Goal: Transaction & Acquisition: Book appointment/travel/reservation

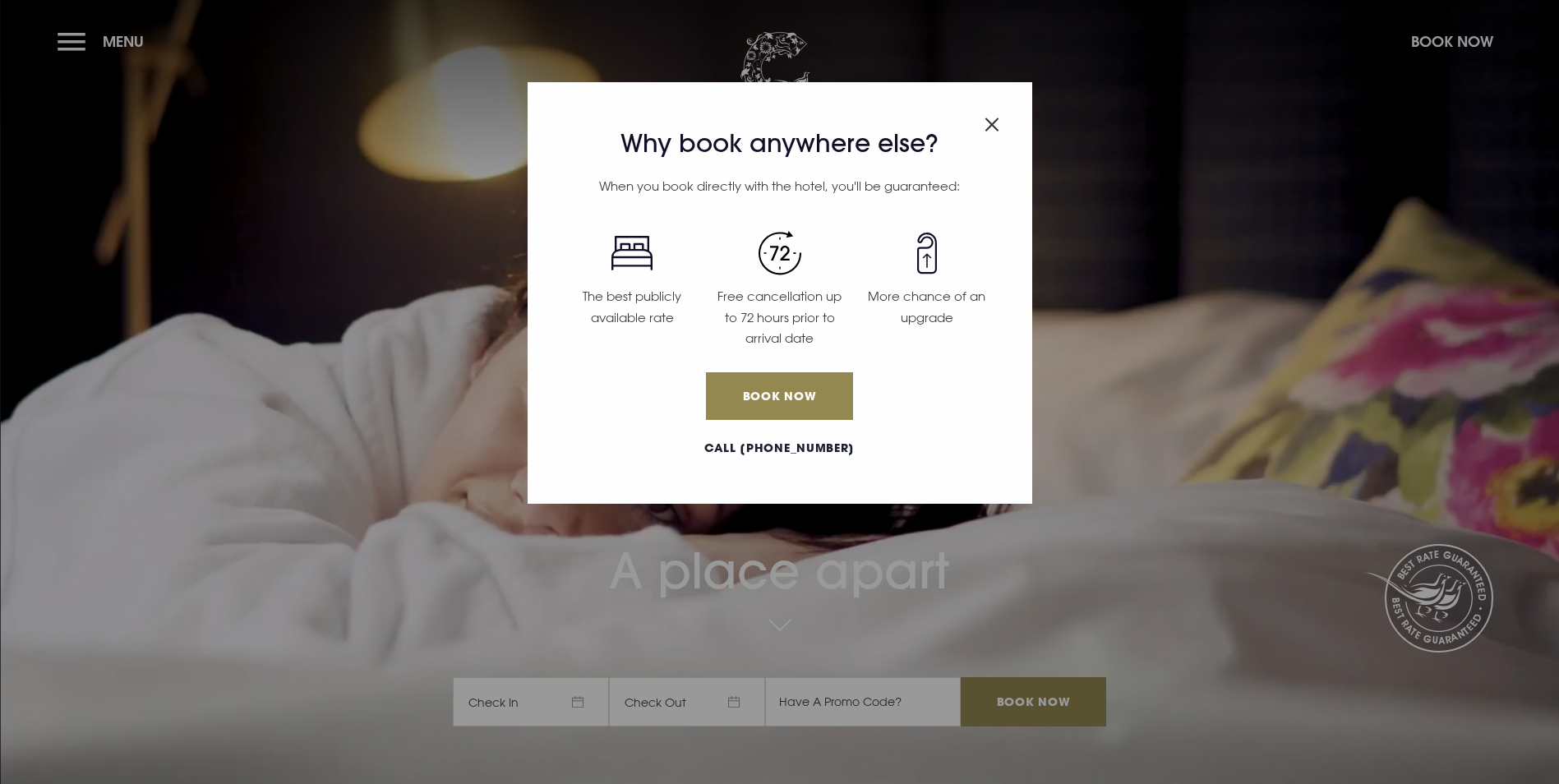
click at [1001, 128] on div "Why book anywhere else? When you book directly with the hotel, you'll be guaran…" at bounding box center [780, 292] width 505 height 422
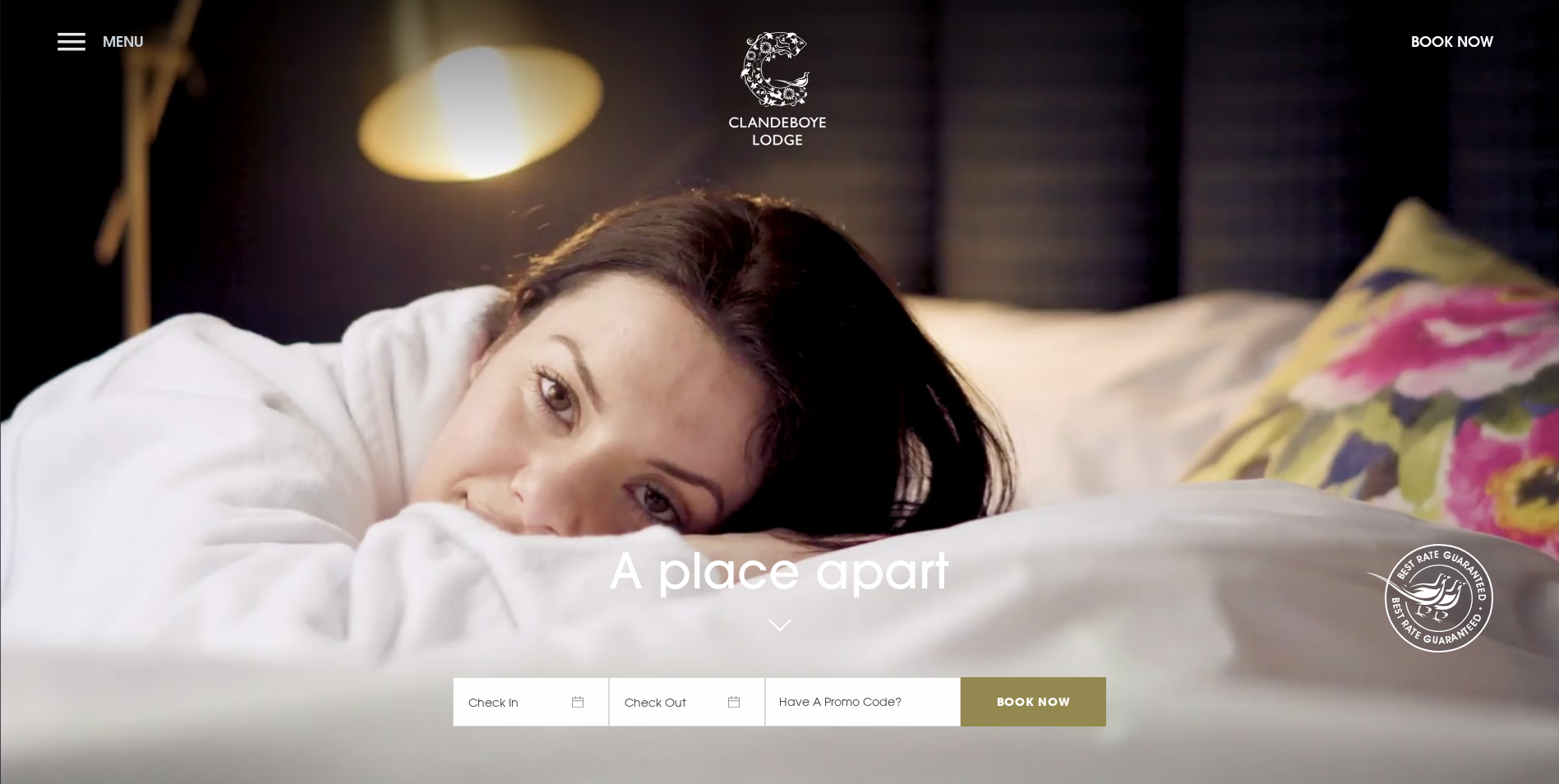
click at [76, 45] on button "Menu" at bounding box center [104, 40] width 94 height 35
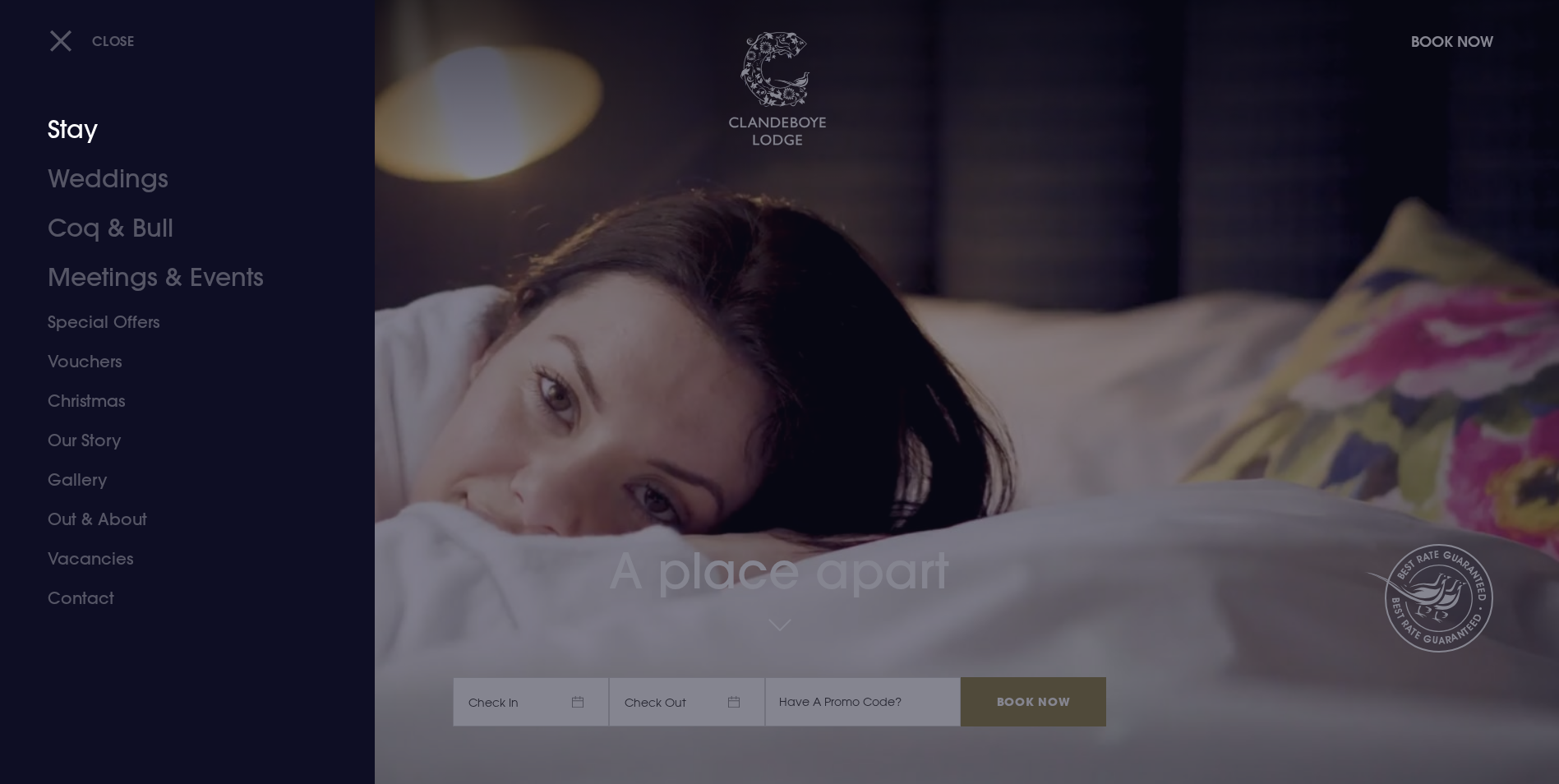
click at [76, 124] on link "Stay" at bounding box center [177, 129] width 260 height 49
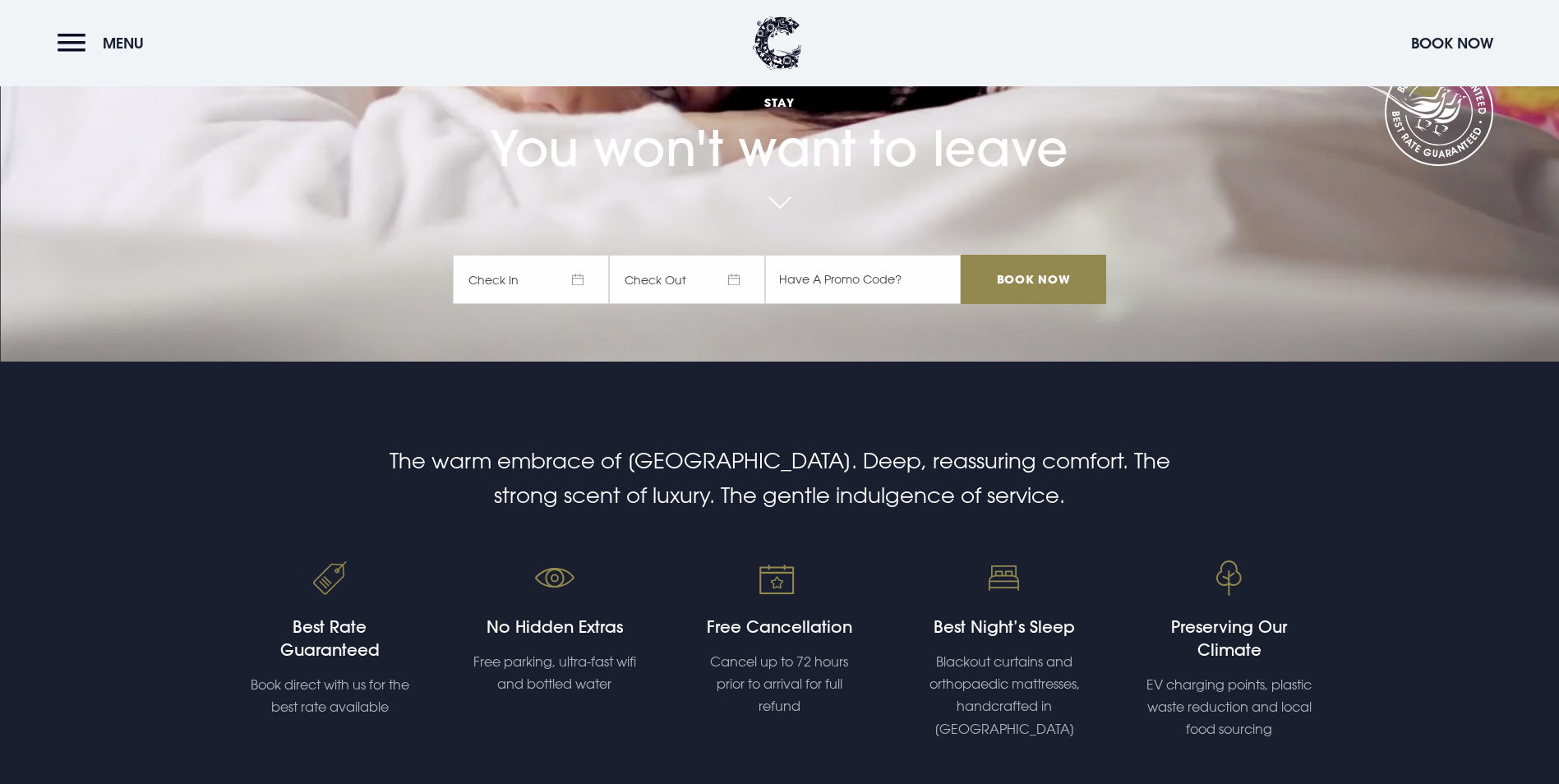
scroll to position [205, 0]
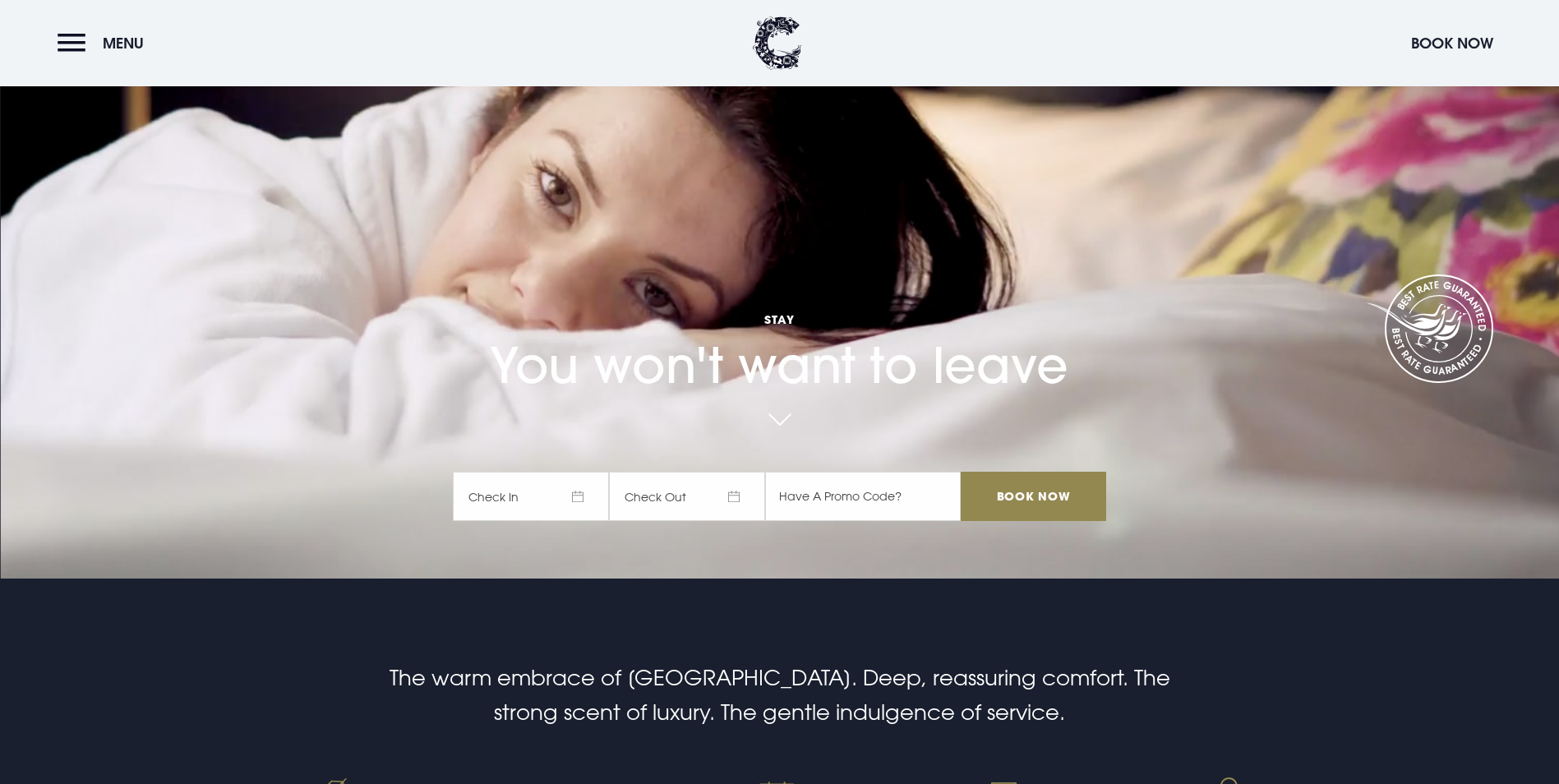
click at [570, 396] on div "Stay You won't want to leave Check In Check Out Mon Tue Wed Thur Fri Sat Sun Mo…" at bounding box center [779, 329] width 672 height 414
click at [573, 472] on span "Check In" at bounding box center [531, 496] width 157 height 49
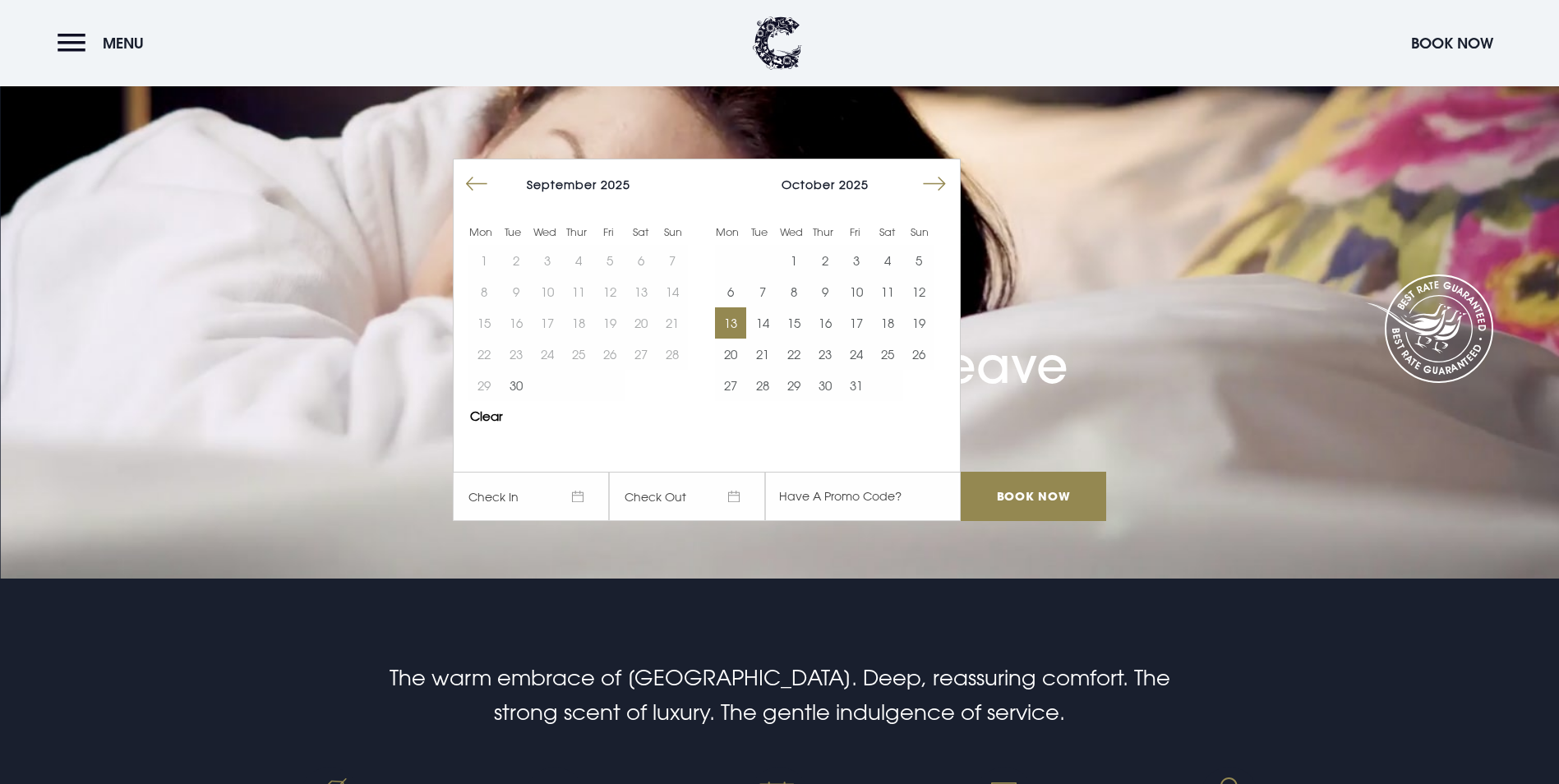
click at [737, 307] on button "13" at bounding box center [730, 323] width 31 height 31
click at [757, 307] on button "14" at bounding box center [762, 323] width 31 height 31
click at [1013, 472] on input "Book Now" at bounding box center [1033, 496] width 145 height 49
